Goal: Use online tool/utility: Utilize a website feature to perform a specific function

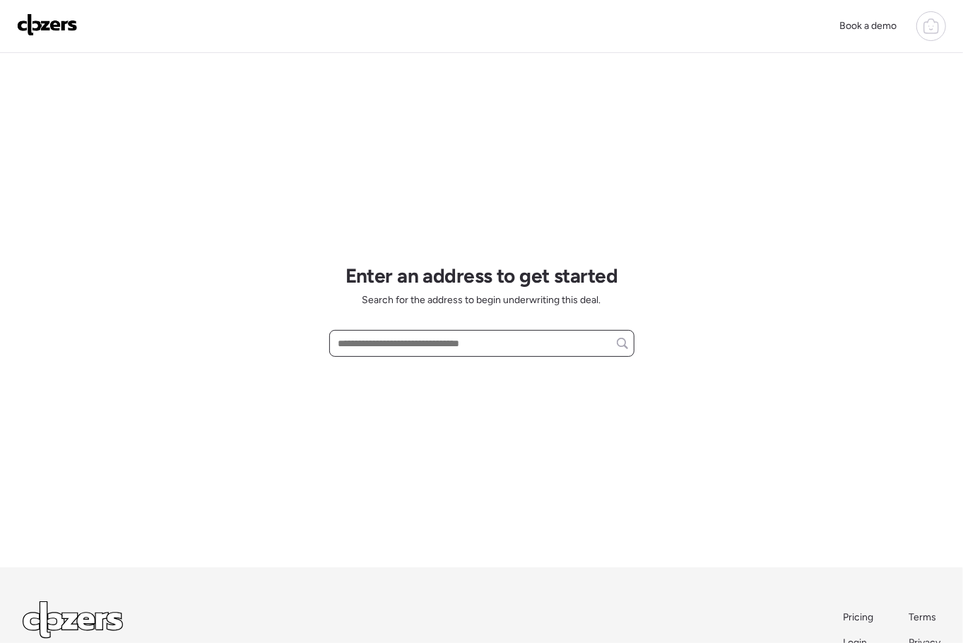
click at [389, 346] on input "text" at bounding box center [482, 344] width 293 height 20
paste input "**********"
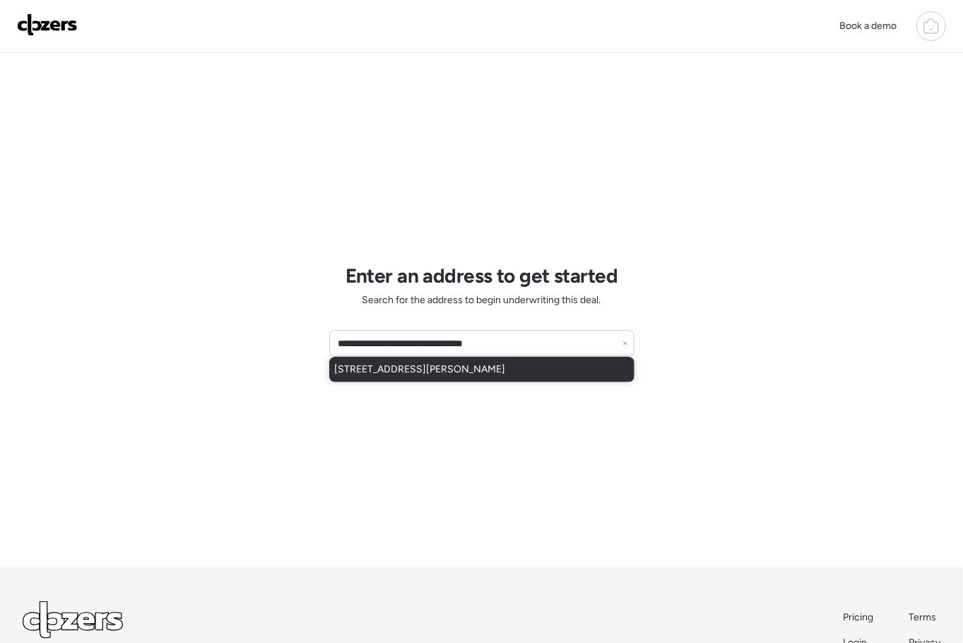
click at [417, 375] on span "5104 W Fulton St, Phoenix, AZ, 85043" at bounding box center [420, 370] width 171 height 14
type input "**********"
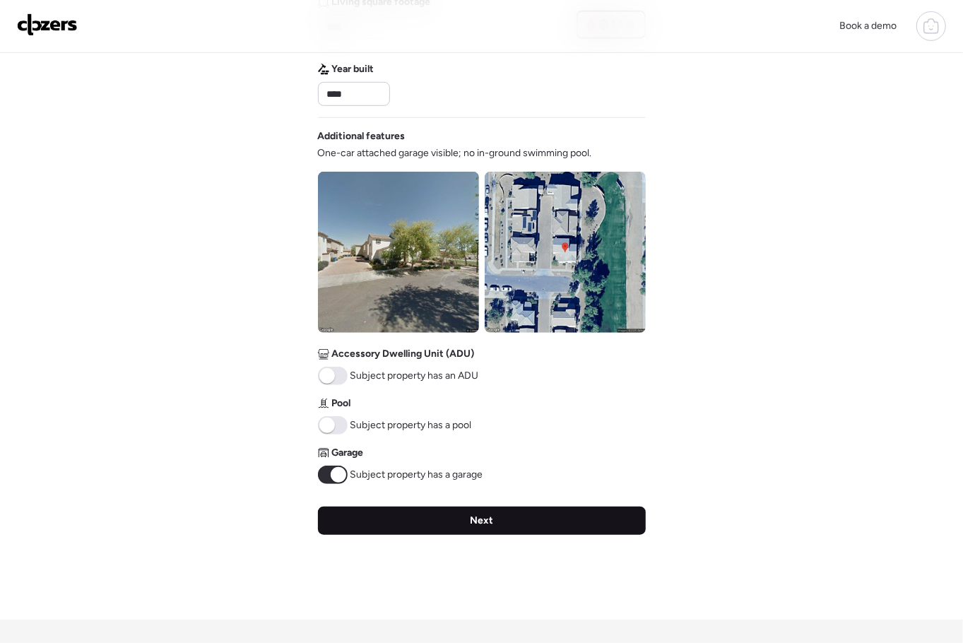
click at [487, 519] on span "Next" at bounding box center [481, 521] width 23 height 14
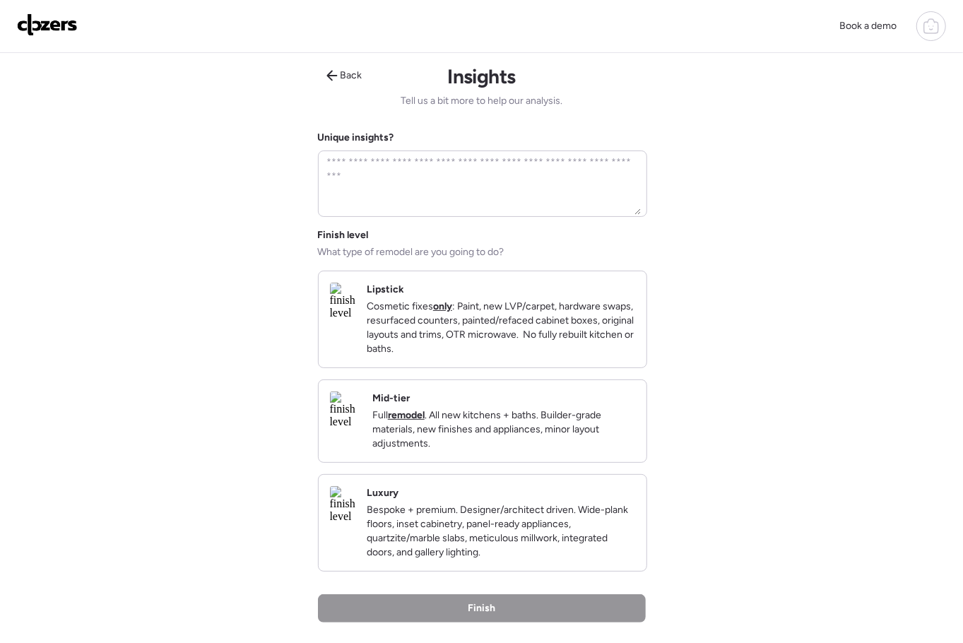
click at [448, 328] on p "Cosmetic fixes only : Paint, new LVP/carpet, hardware swaps, resurfaced counter…" at bounding box center [501, 328] width 269 height 57
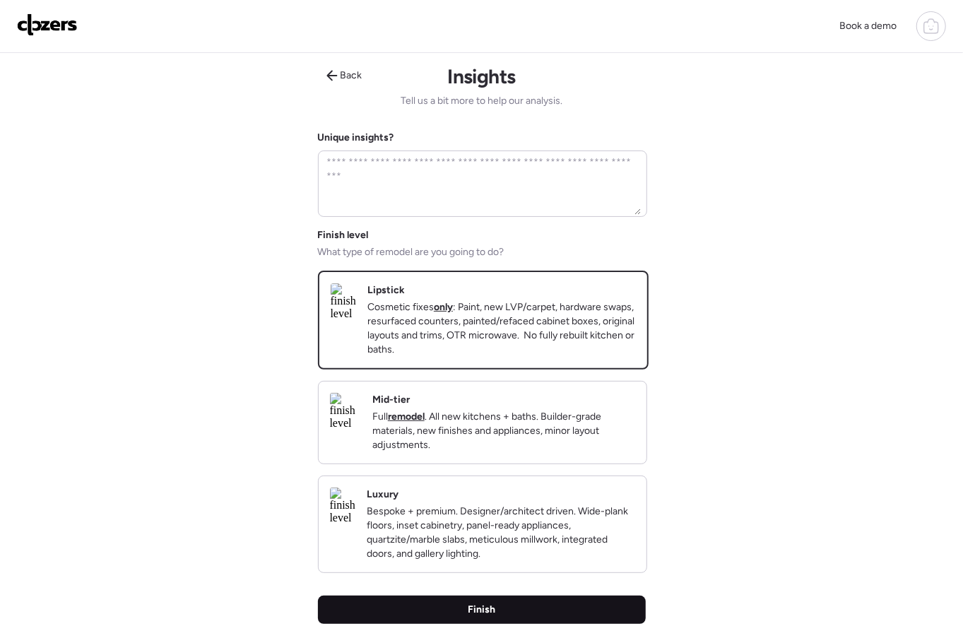
click at [468, 617] on span "Finish" at bounding box center [482, 610] width 28 height 14
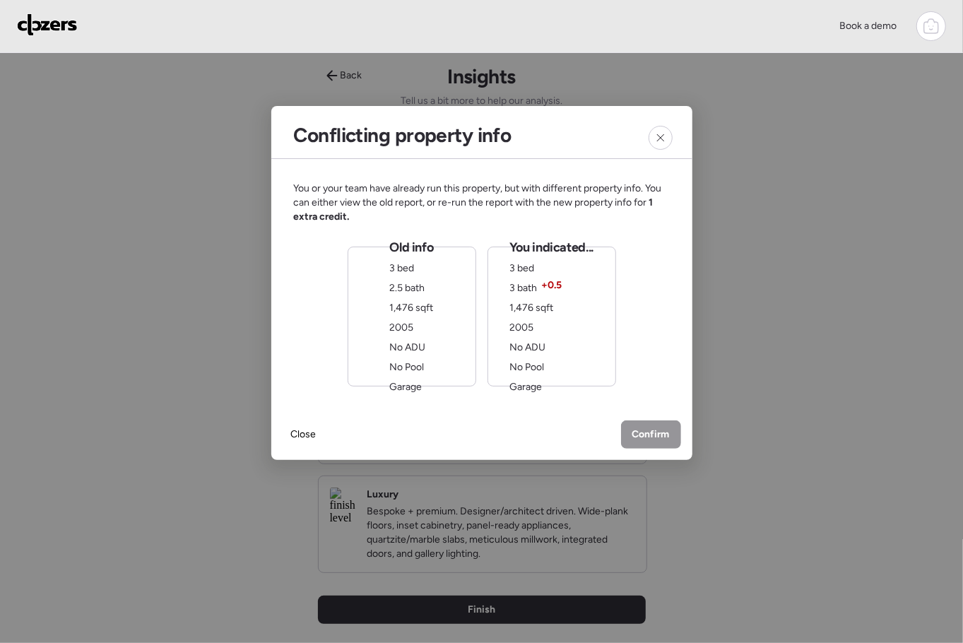
click at [385, 305] on div "Old info 3 bed 2.5 bath 1,476 sqft 2005 No ADU No Pool Garage" at bounding box center [412, 317] width 129 height 140
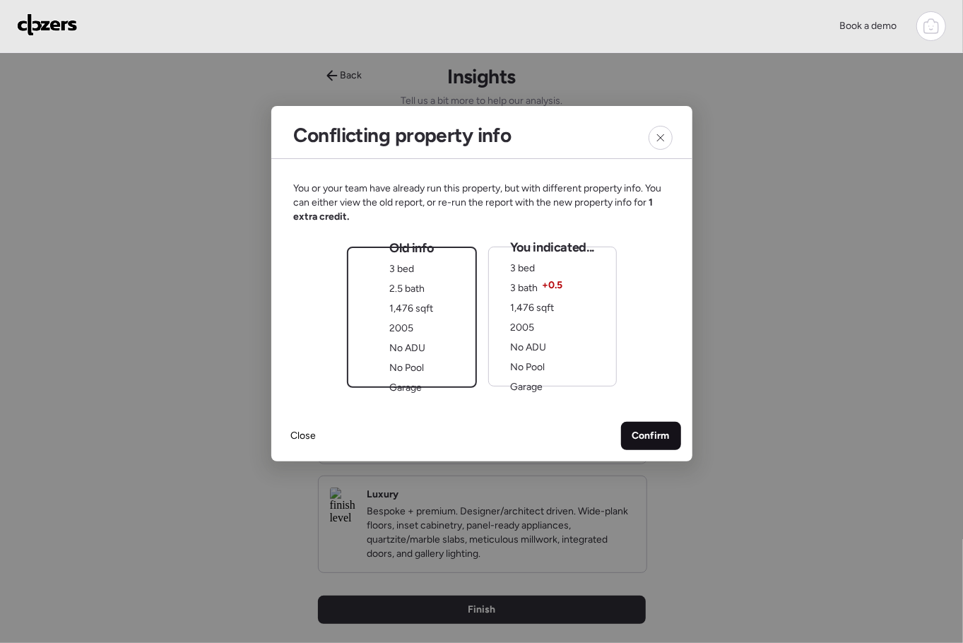
click at [652, 432] on span "Confirm" at bounding box center [650, 436] width 37 height 14
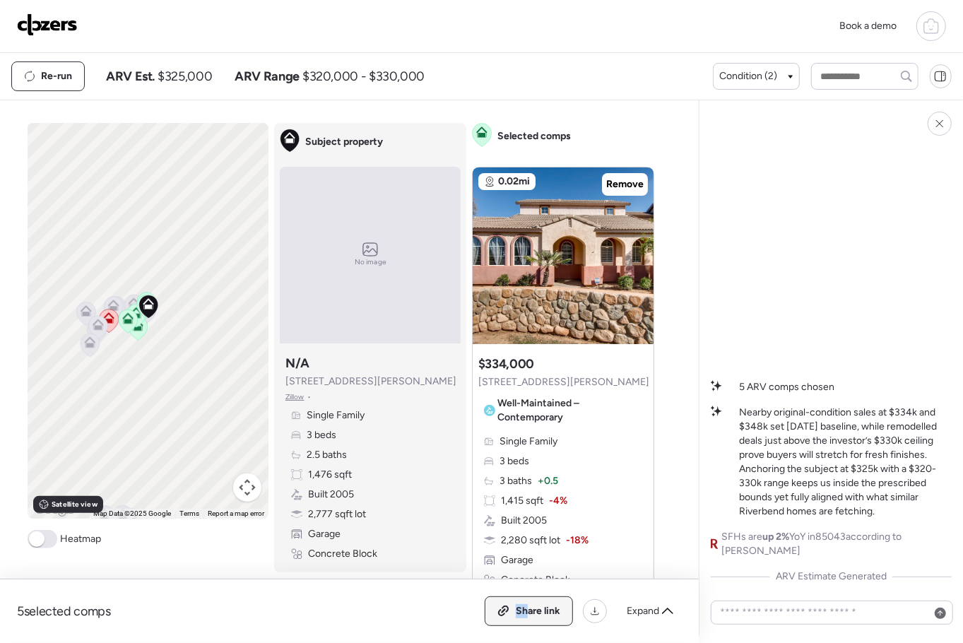
click at [526, 604] on div "Share link" at bounding box center [528, 611] width 87 height 28
click at [57, 23] on img at bounding box center [47, 24] width 61 height 23
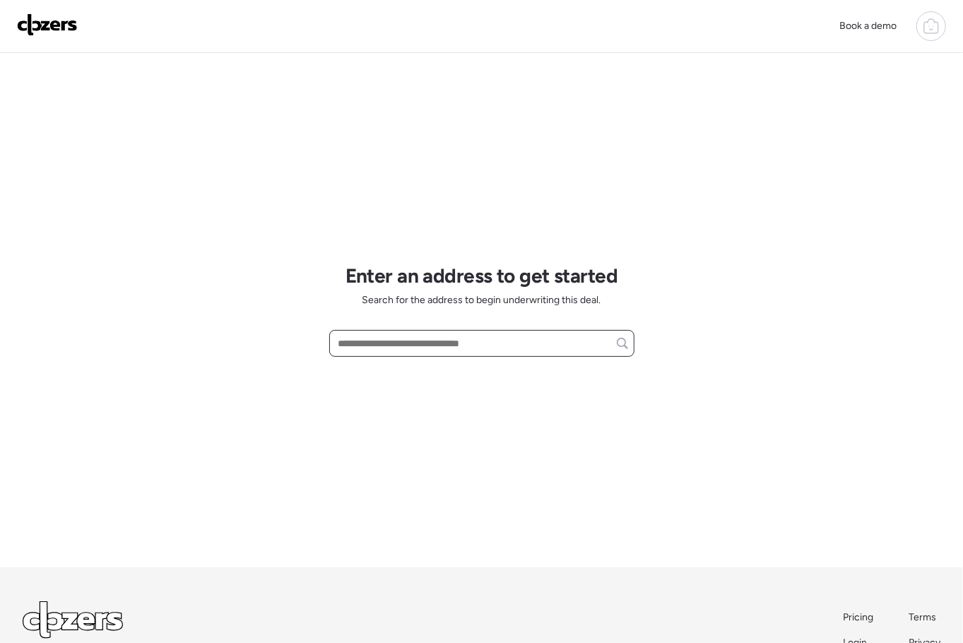
click at [386, 345] on input "text" at bounding box center [482, 344] width 293 height 20
paste input "**********"
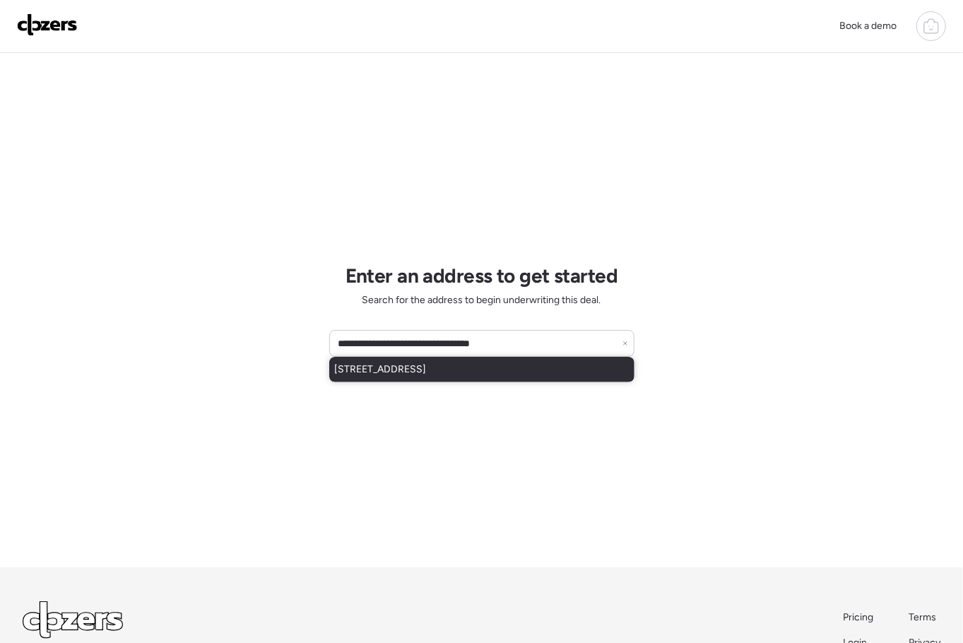
click at [425, 370] on span "[STREET_ADDRESS]" at bounding box center [381, 370] width 92 height 14
type input "**********"
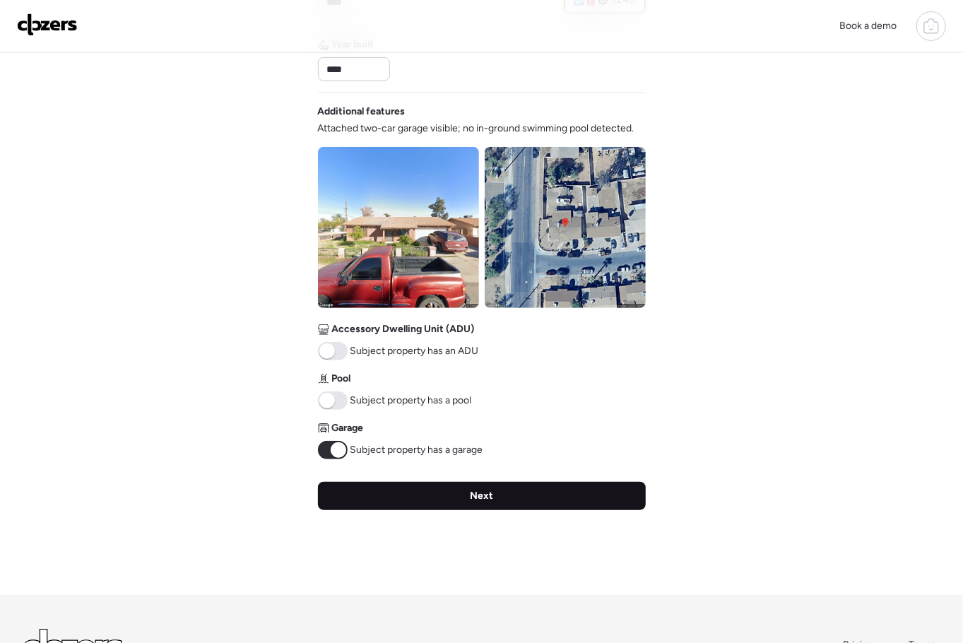
click at [457, 485] on div "Next" at bounding box center [482, 496] width 328 height 28
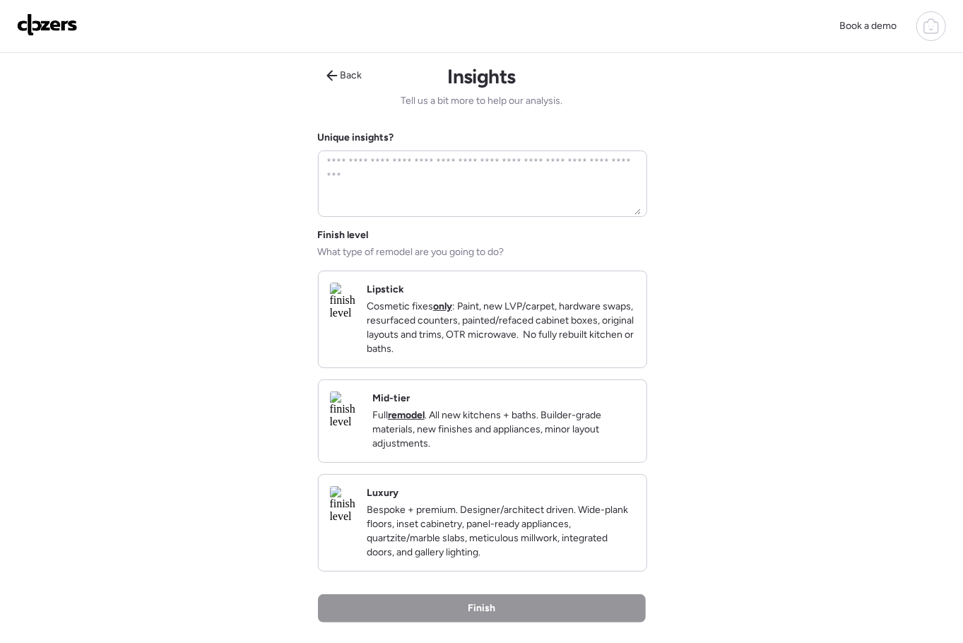
click at [536, 346] on p "Cosmetic fixes only : Paint, new LVP/carpet, hardware swaps, resurfaced counter…" at bounding box center [501, 328] width 269 height 57
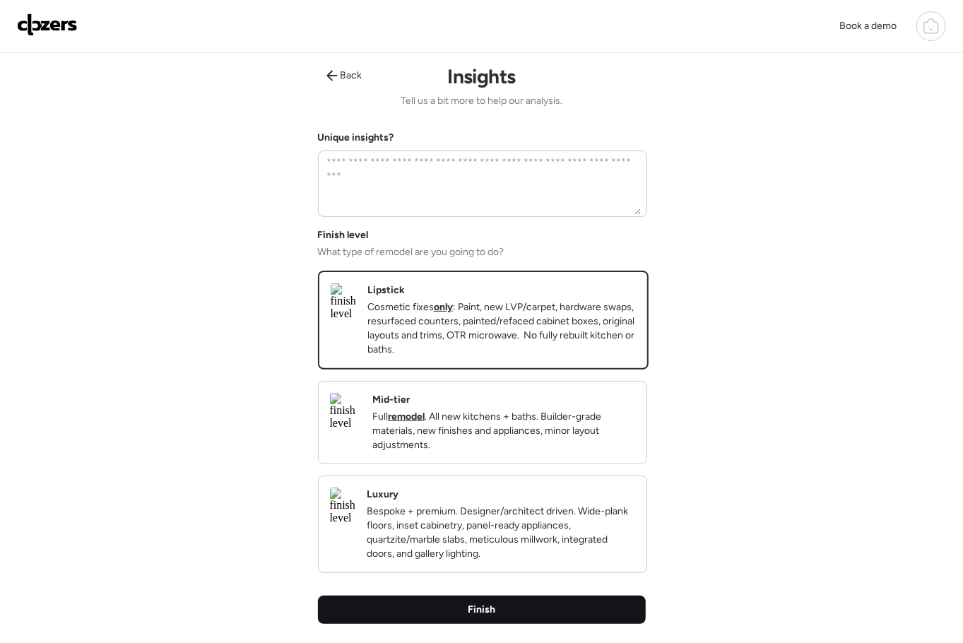
click at [518, 624] on div "Finish" at bounding box center [482, 610] width 328 height 28
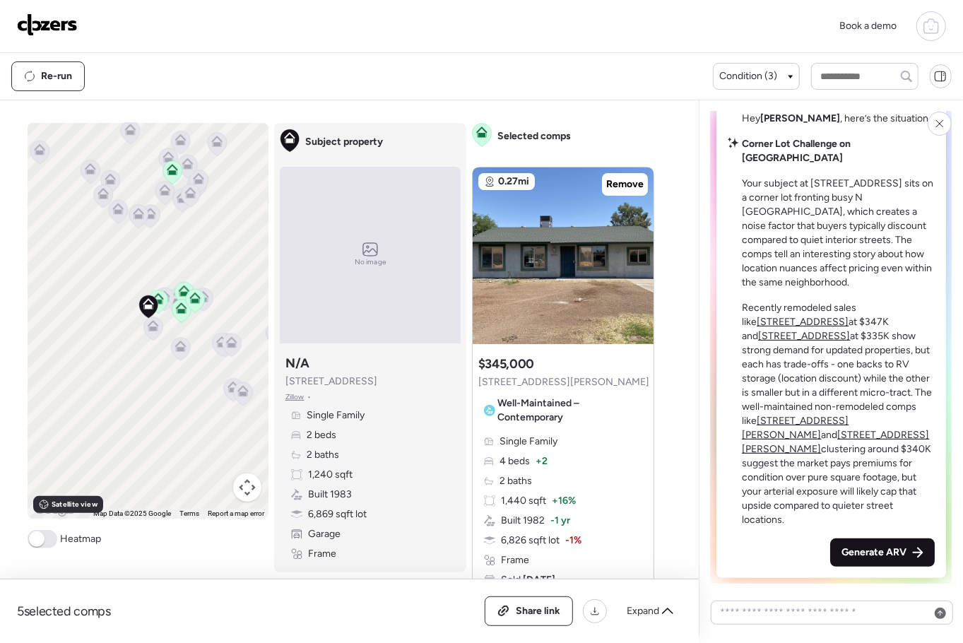
click at [895, 552] on span "Generate ARV" at bounding box center [874, 553] width 65 height 14
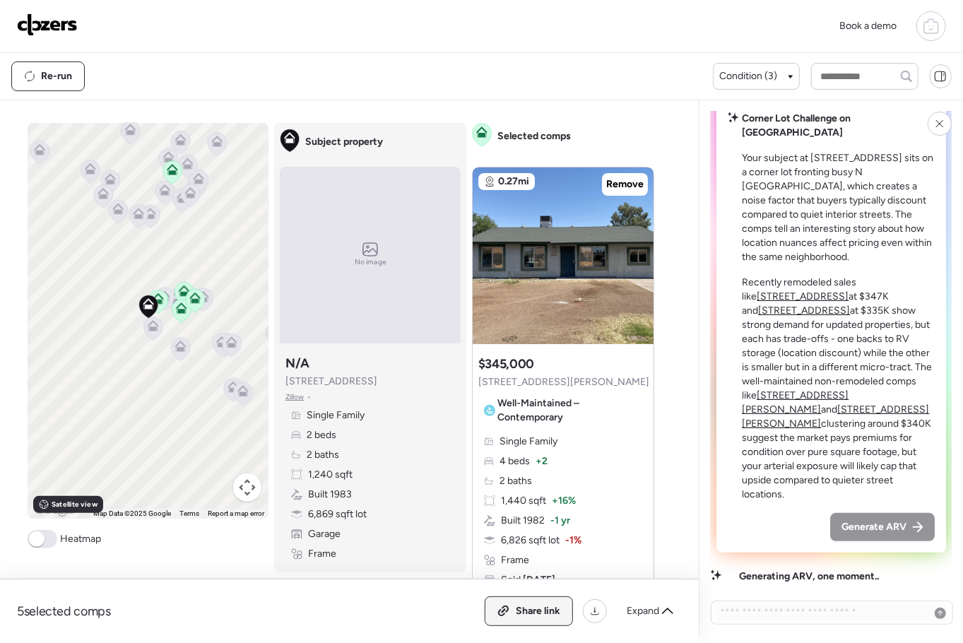
click at [543, 601] on div "Share link" at bounding box center [528, 611] width 87 height 28
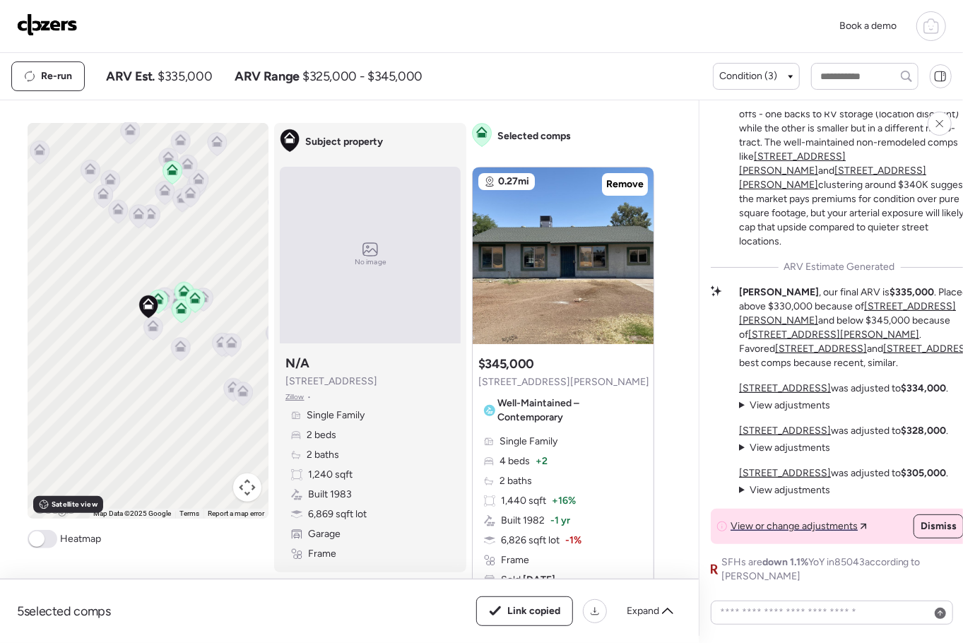
click at [61, 19] on img at bounding box center [47, 24] width 61 height 23
